Goal: Use online tool/utility: Utilize a website feature to perform a specific function

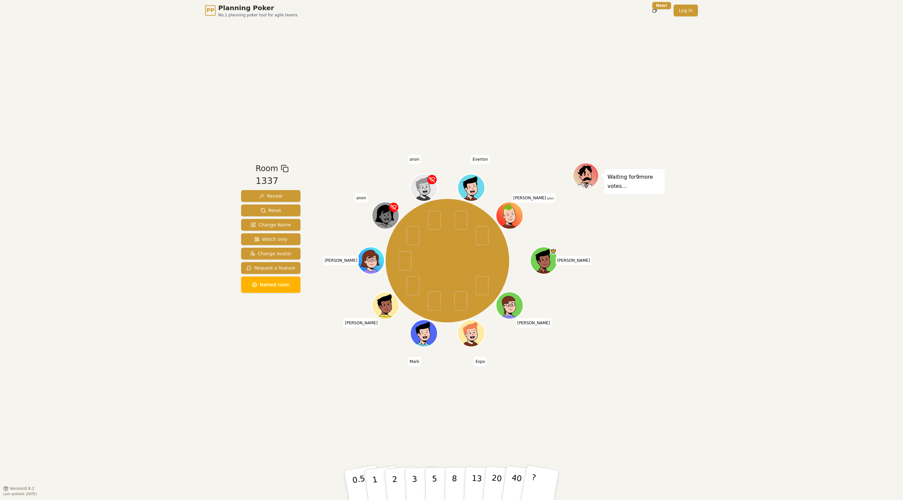
click at [272, 399] on div "Room 1337 Reveal Reset Change Name Watch only Change Avatar Request a feature N…" at bounding box center [451, 255] width 426 height 468
click at [296, 399] on div "Room 1337 Reveal Reset Change Name Watch only Change Avatar Request a feature N…" at bounding box center [451, 255] width 426 height 468
click at [219, 401] on div "PP Planning Poker No.1 planning poker tool for agile teams Toggle theme New! Lo…" at bounding box center [451, 250] width 903 height 500
click at [373, 483] on p "1" at bounding box center [376, 487] width 10 height 36
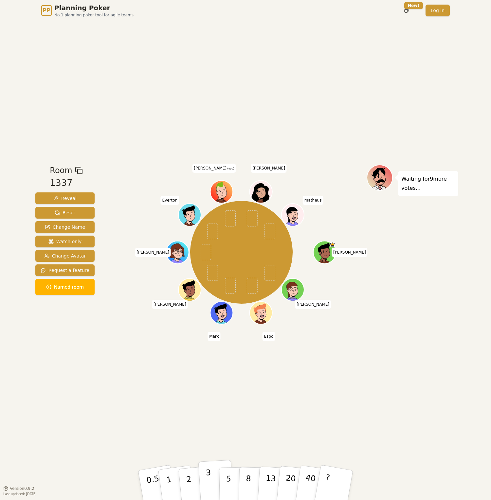
click at [210, 479] on p "3" at bounding box center [209, 486] width 7 height 36
click at [234, 470] on button "5" at bounding box center [236, 486] width 34 height 50
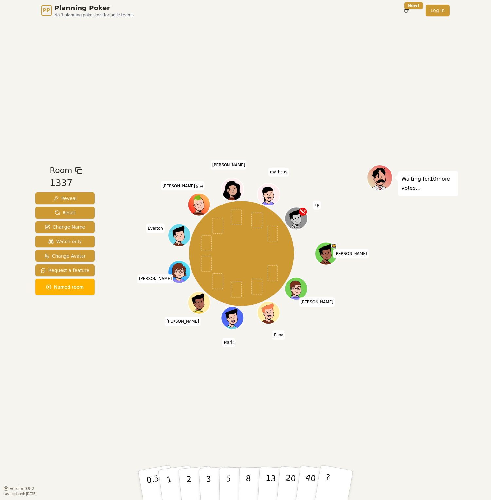
drag, startPoint x: 193, startPoint y: 439, endPoint x: 233, endPoint y: 448, distance: 41.0
click at [193, 439] on div "Room 1337 Reveal Reset Change Name Watch only Change Avatar Request a feature N…" at bounding box center [246, 255] width 426 height 468
click at [331, 479] on button "?" at bounding box center [334, 485] width 41 height 54
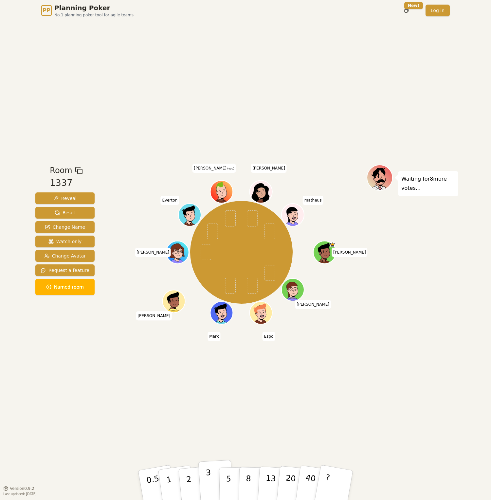
click at [211, 482] on button "3" at bounding box center [216, 485] width 36 height 51
click at [231, 479] on button "5" at bounding box center [236, 486] width 34 height 50
